Goal: Task Accomplishment & Management: Use online tool/utility

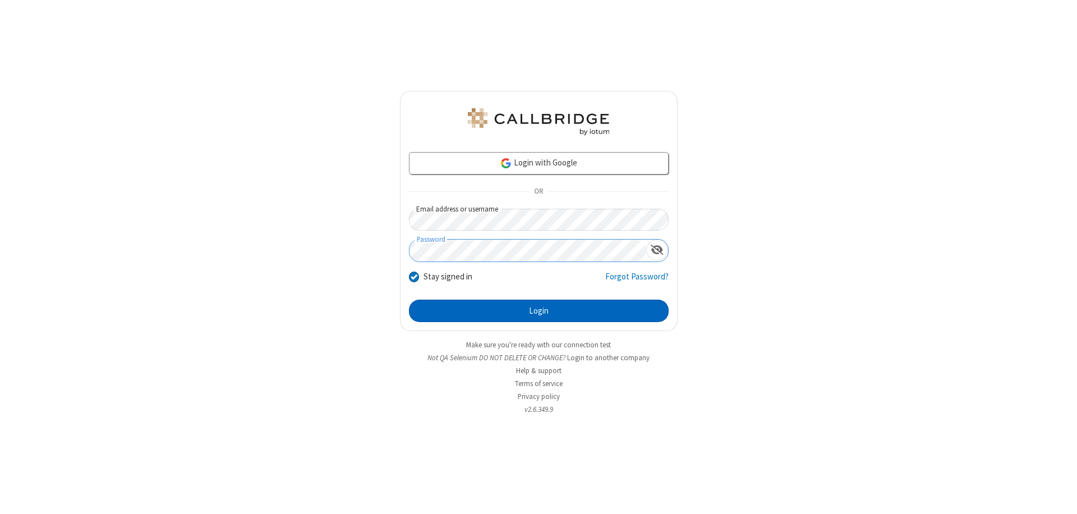
click at [539, 311] on button "Login" at bounding box center [539, 311] width 260 height 22
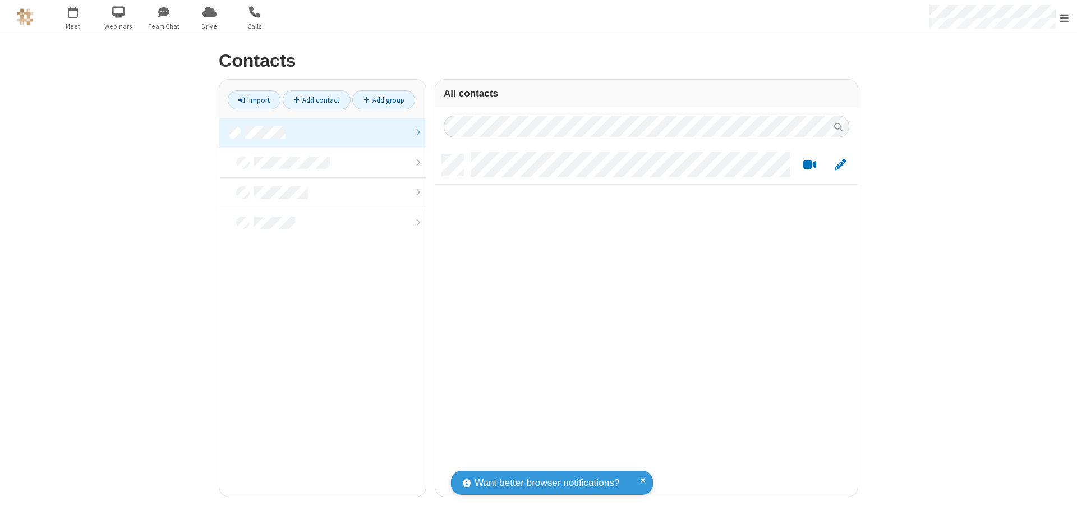
scroll to position [342, 414]
click at [323, 132] on link at bounding box center [322, 133] width 207 height 30
click at [316, 100] on link "Add contact" at bounding box center [317, 99] width 68 height 19
